Goal: Information Seeking & Learning: Learn about a topic

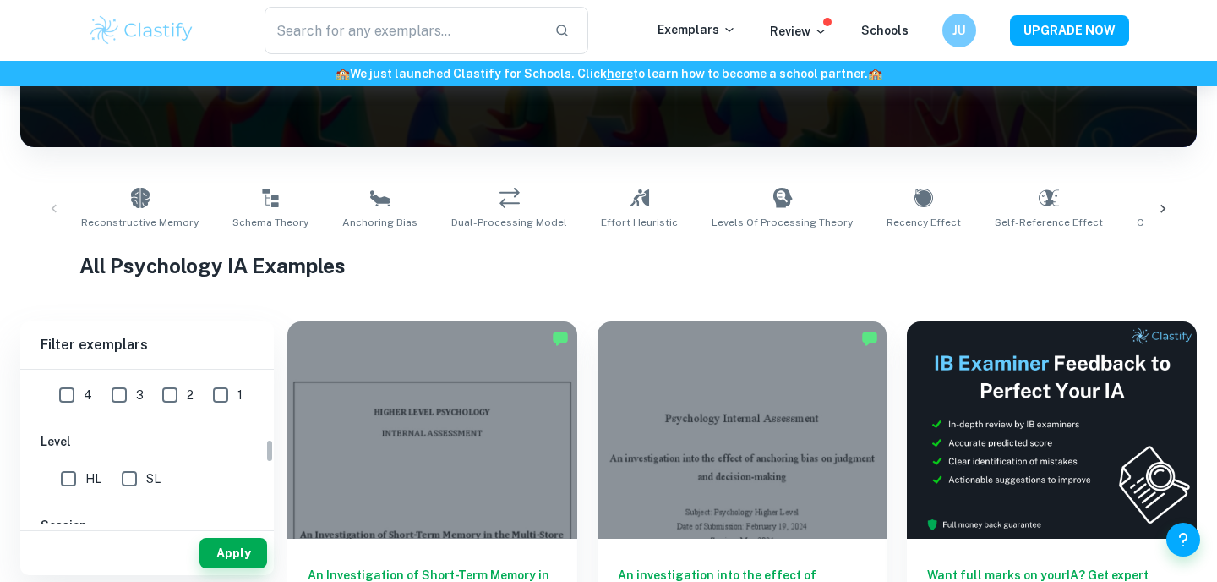
scroll to position [441, 0]
click at [70, 475] on input "HL" at bounding box center [69, 473] width 34 height 34
checkbox input "true"
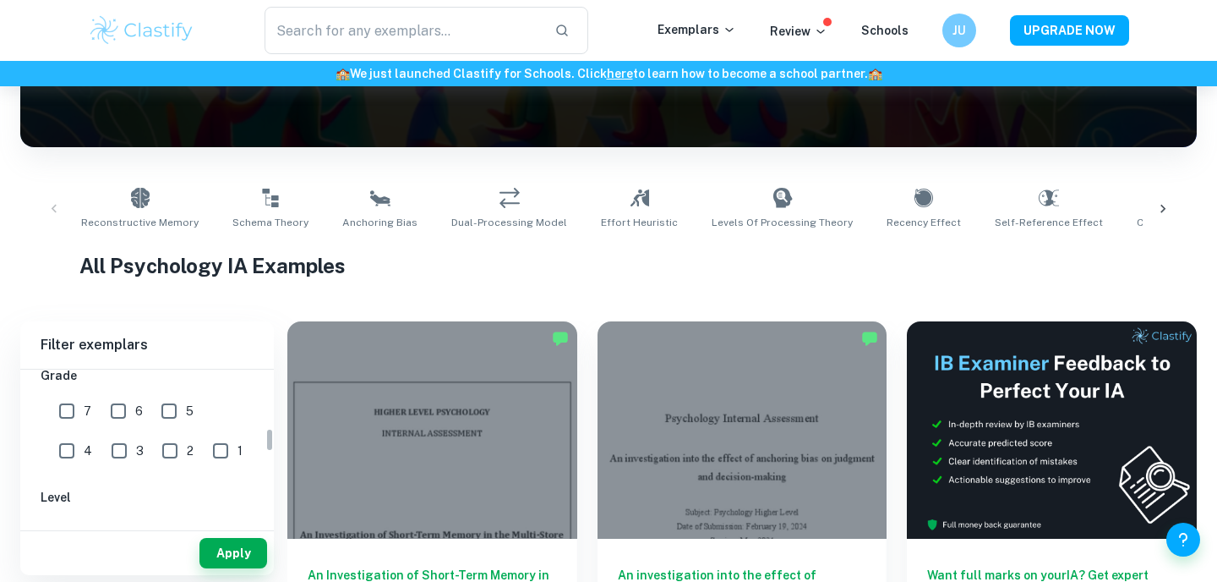
scroll to position [374, 0]
click at [63, 409] on input "7" at bounding box center [67, 418] width 34 height 34
checkbox input "true"
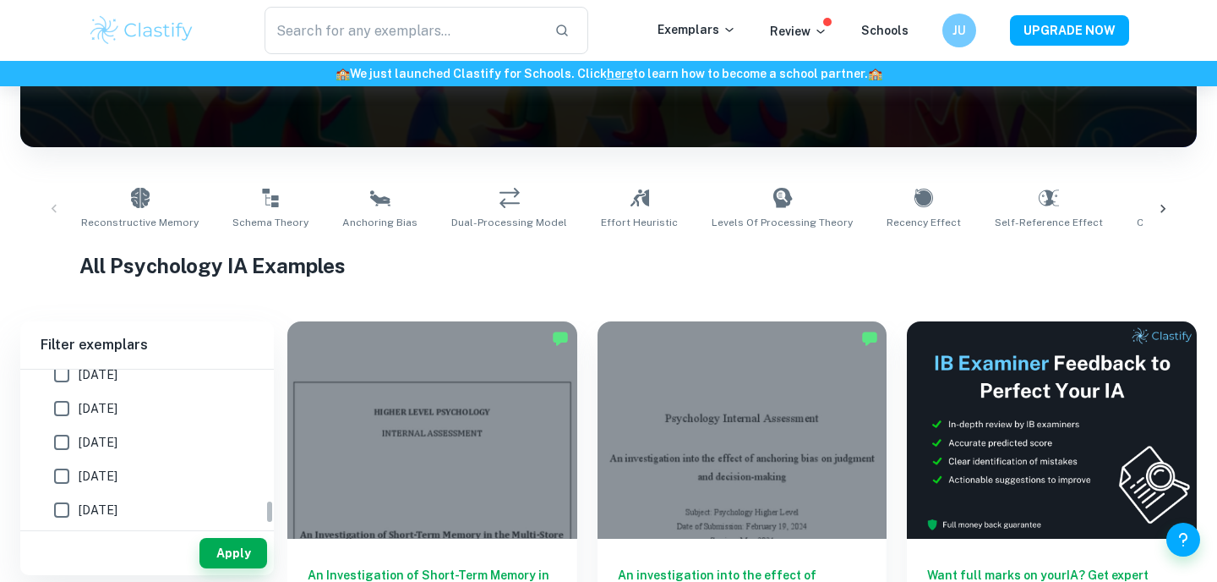
scroll to position [823, 0]
click at [232, 555] on button "Apply" at bounding box center [234, 553] width 68 height 30
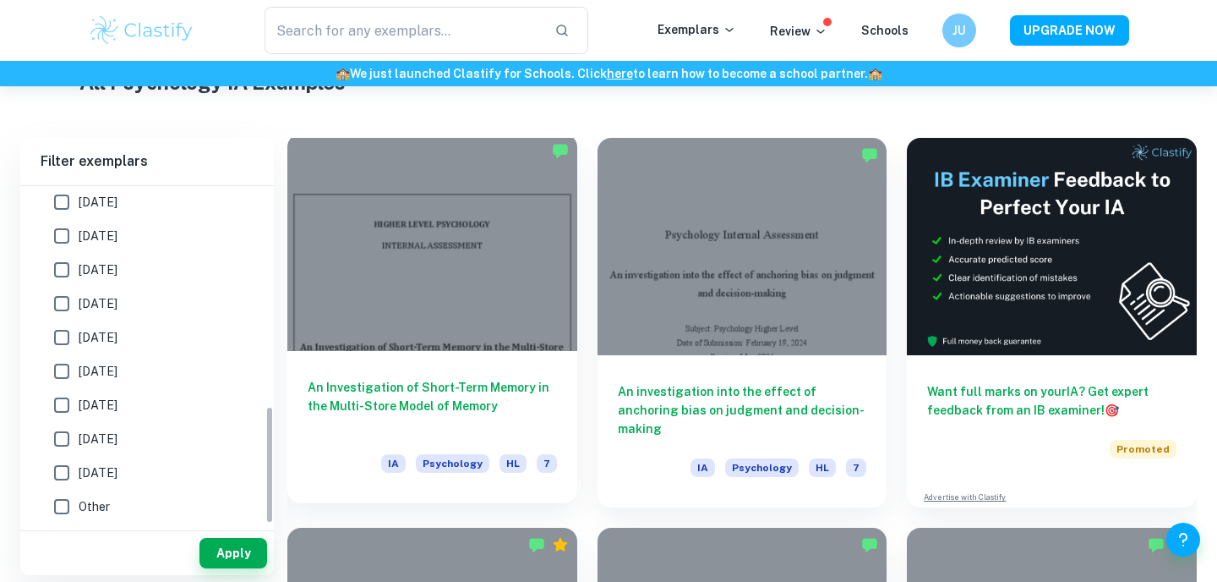
scroll to position [642, 0]
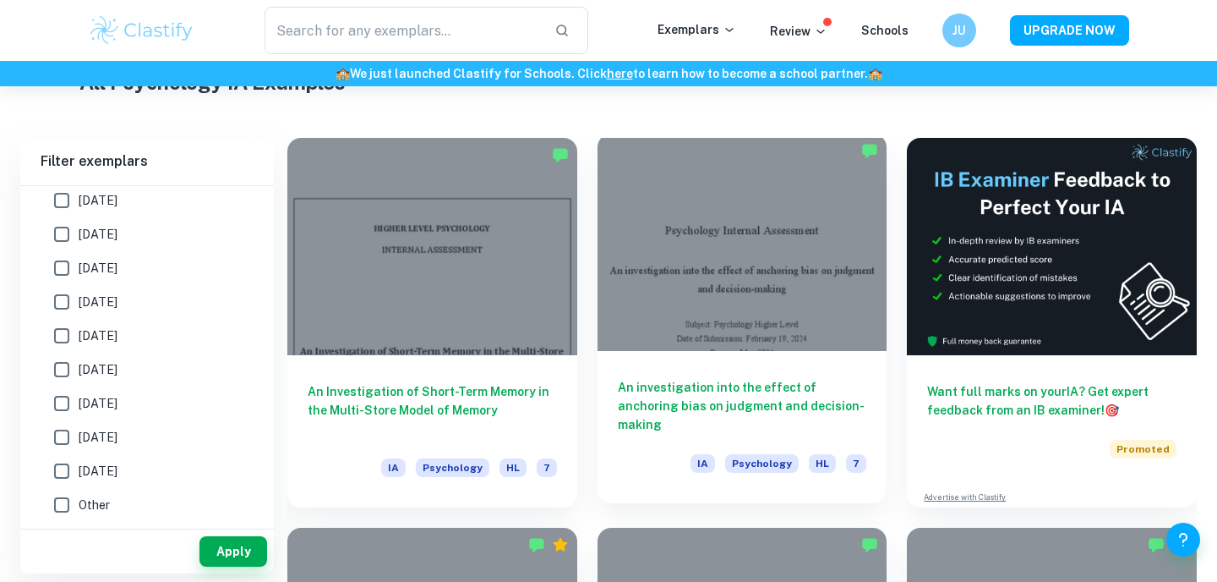
click at [735, 402] on h6 "An investigation into the effect of anchoring bias on judgment and decision-mak…" at bounding box center [742, 406] width 249 height 56
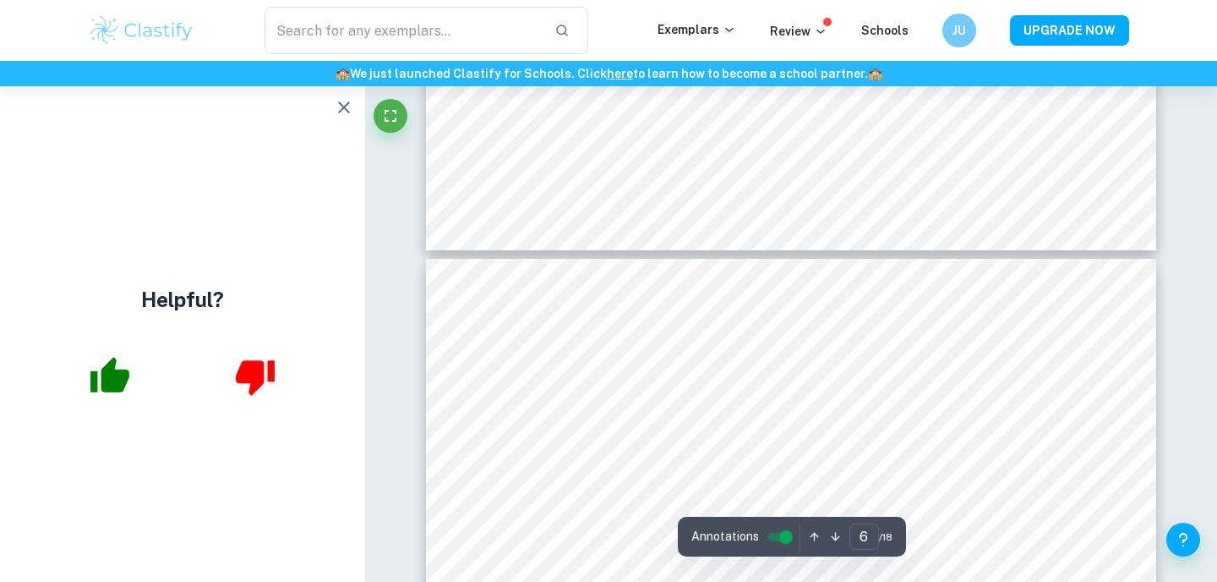
scroll to position [4846, 0]
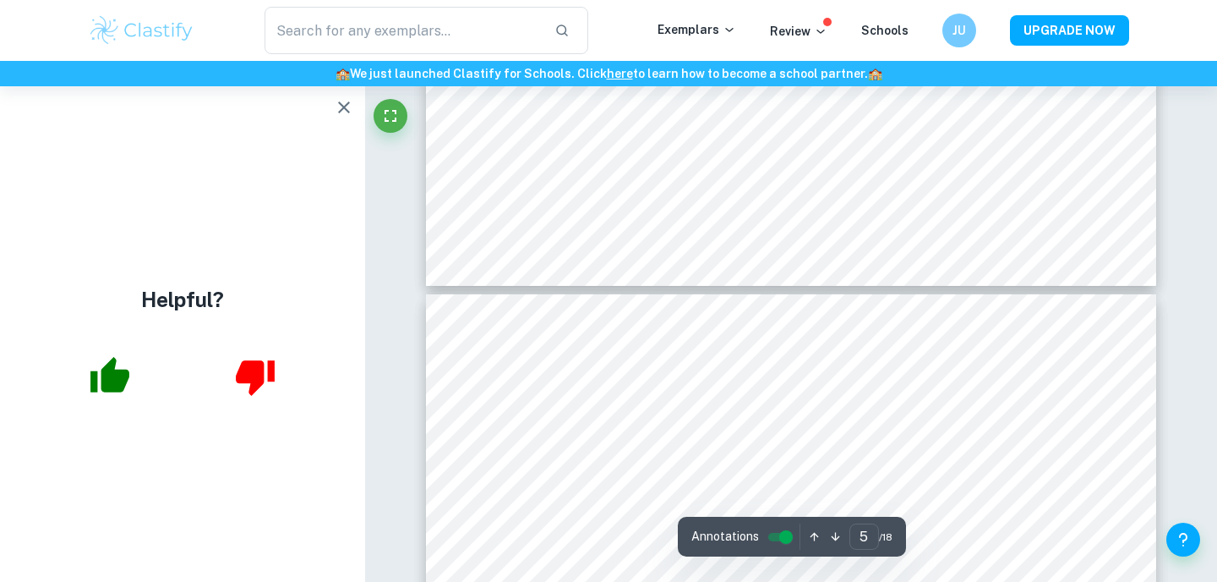
type input "6"
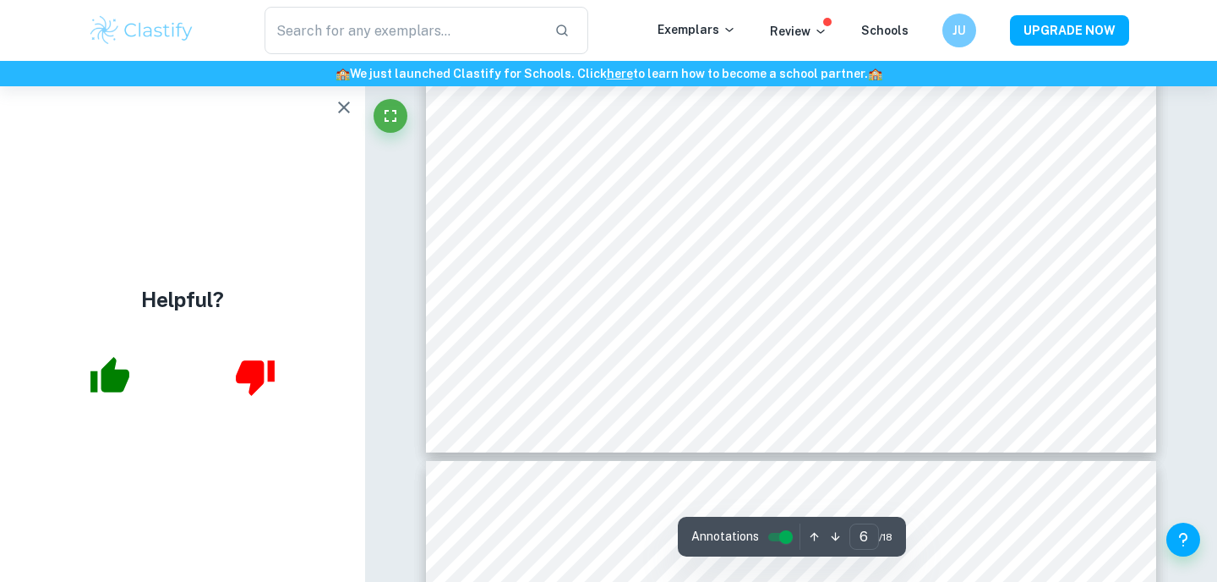
scroll to position [5602, 0]
